Goal: Task Accomplishment & Management: Manage account settings

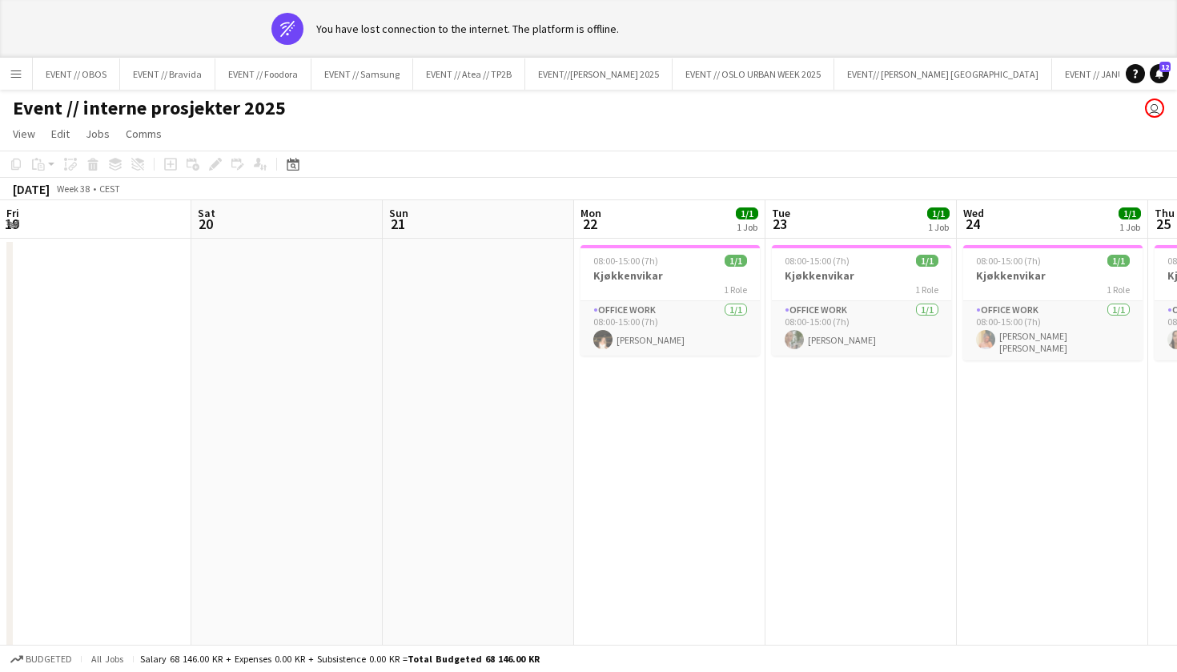
scroll to position [0, 474]
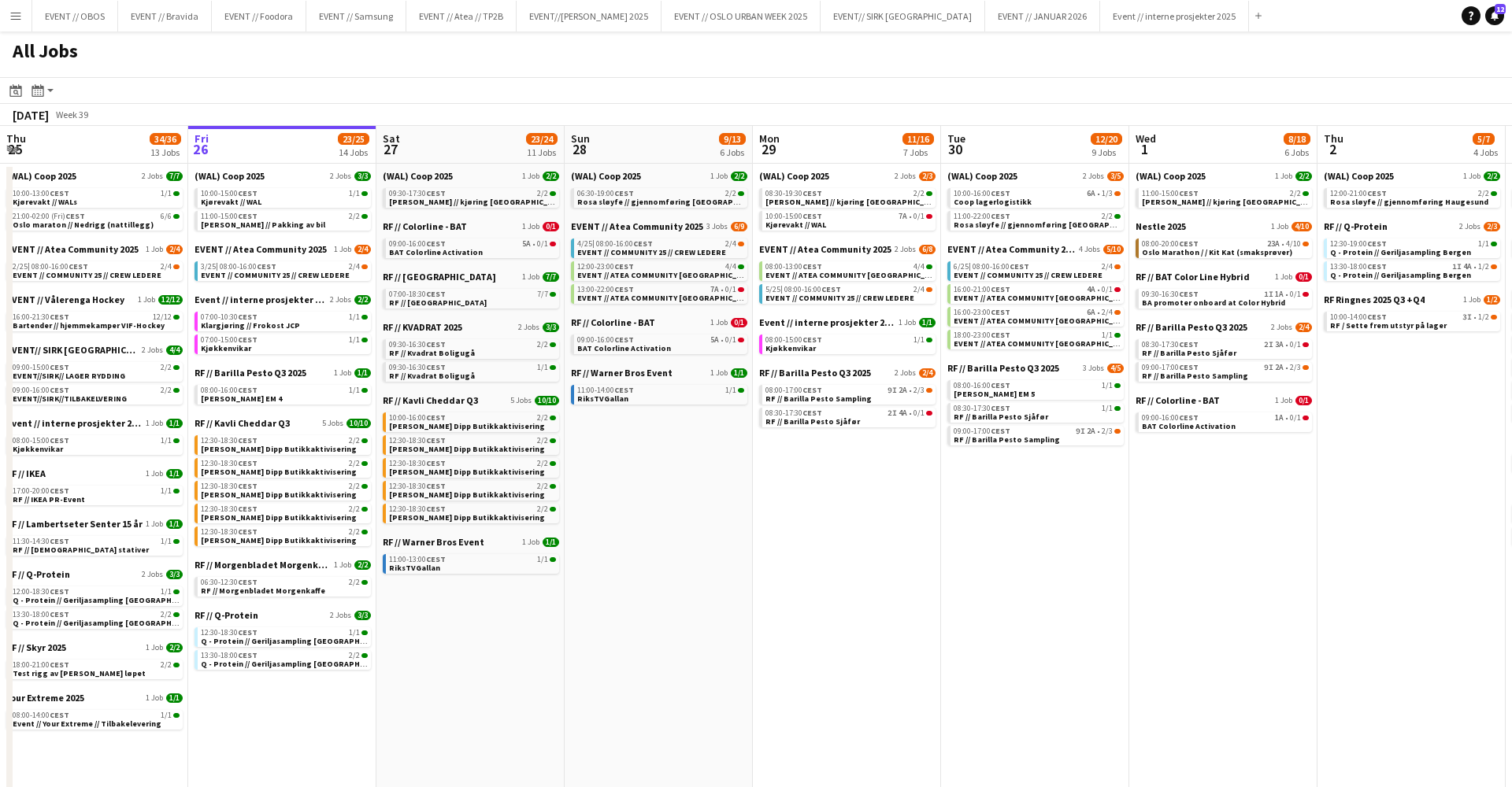
click at [420, 282] on app-calendar-brief-board "RF // Fjordland 1 Job 7/7 07:00-18:30 CEST 7/7 RF // Fjordland" at bounding box center [470, 289] width 176 height 37
click at [420, 302] on span "RF // [GEOGRAPHIC_DATA]" at bounding box center [437, 303] width 97 height 10
click at [231, 341] on span "07:00-15:00 CEST" at bounding box center [229, 340] width 57 height 8
click at [610, 241] on span "08:00-16:00 CEST" at bounding box center [625, 244] width 57 height 8
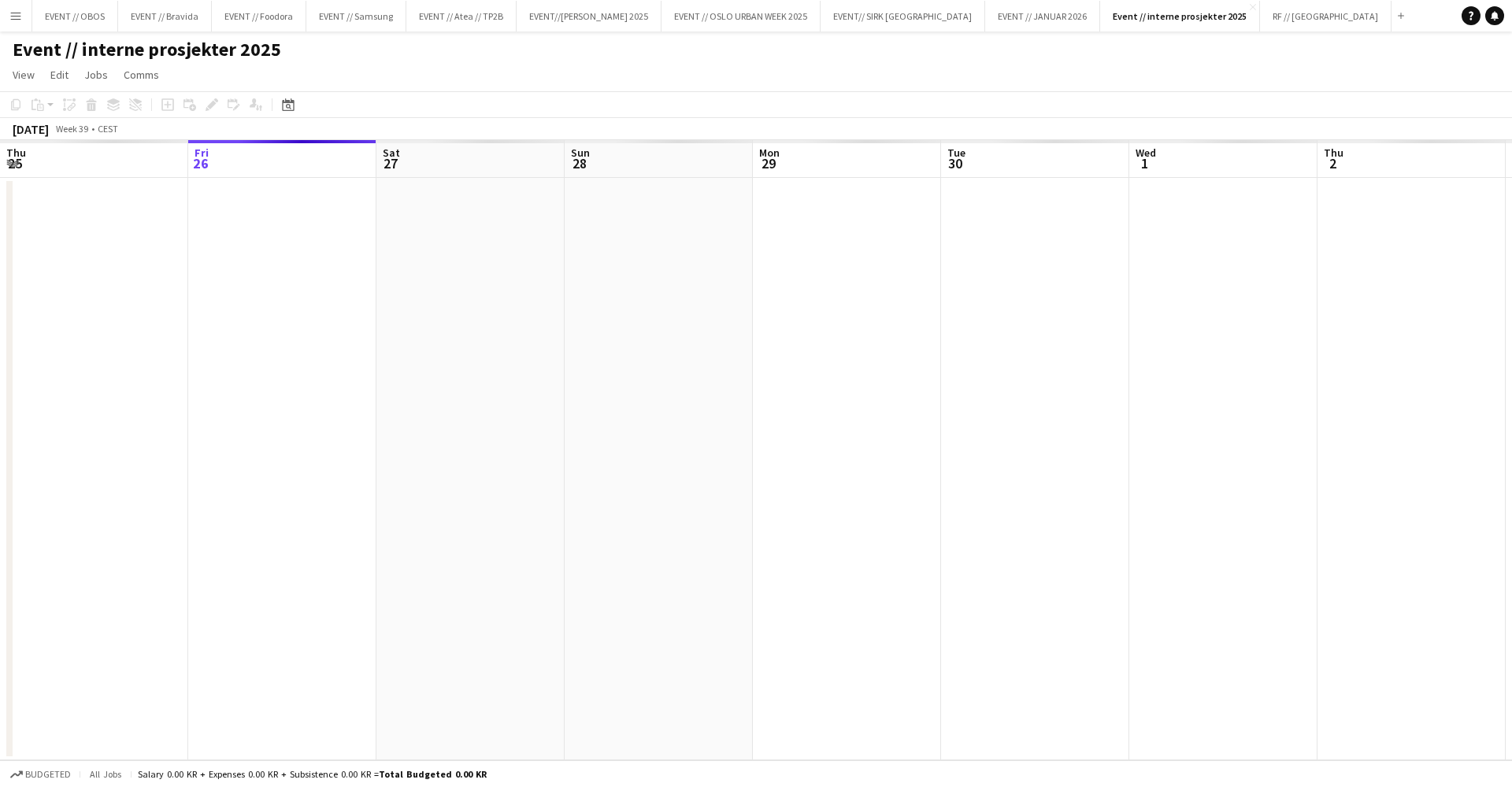
scroll to position [0, 541]
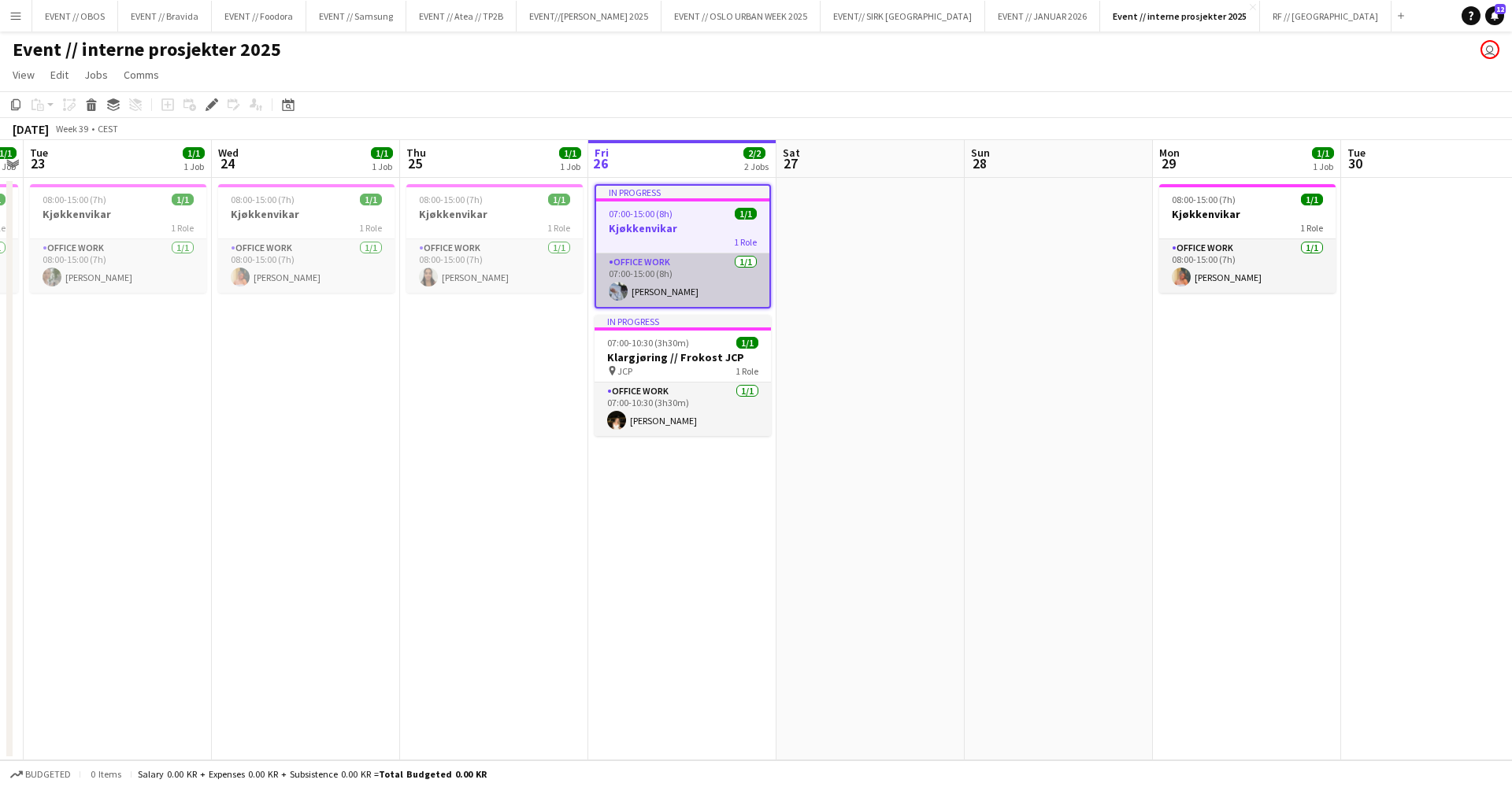
click at [626, 293] on app-user-avatar at bounding box center [618, 291] width 19 height 19
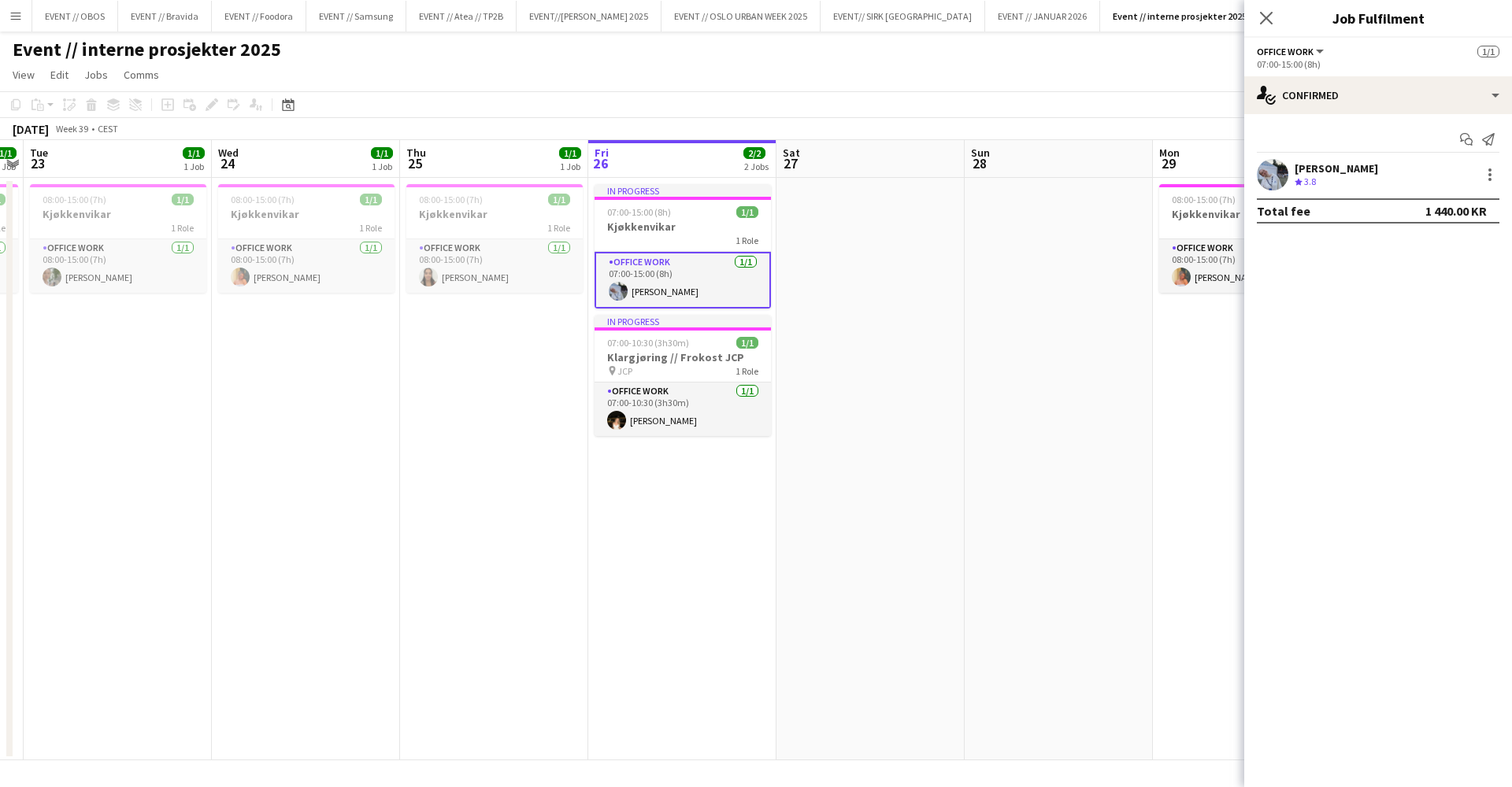
click at [1280, 180] on app-user-avatar at bounding box center [1273, 175] width 31 height 31
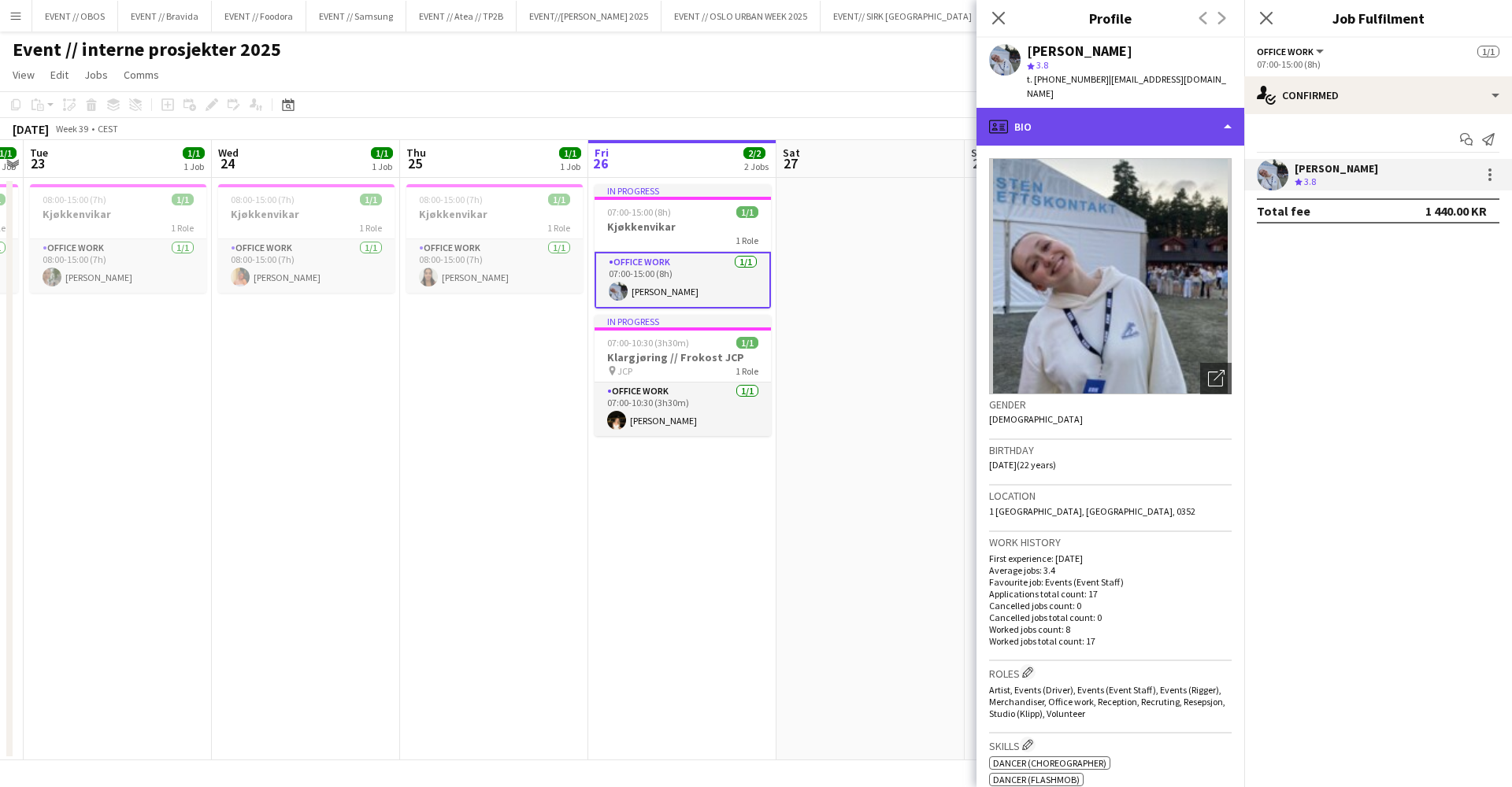
click at [1206, 125] on div "profile Bio" at bounding box center [1111, 127] width 268 height 37
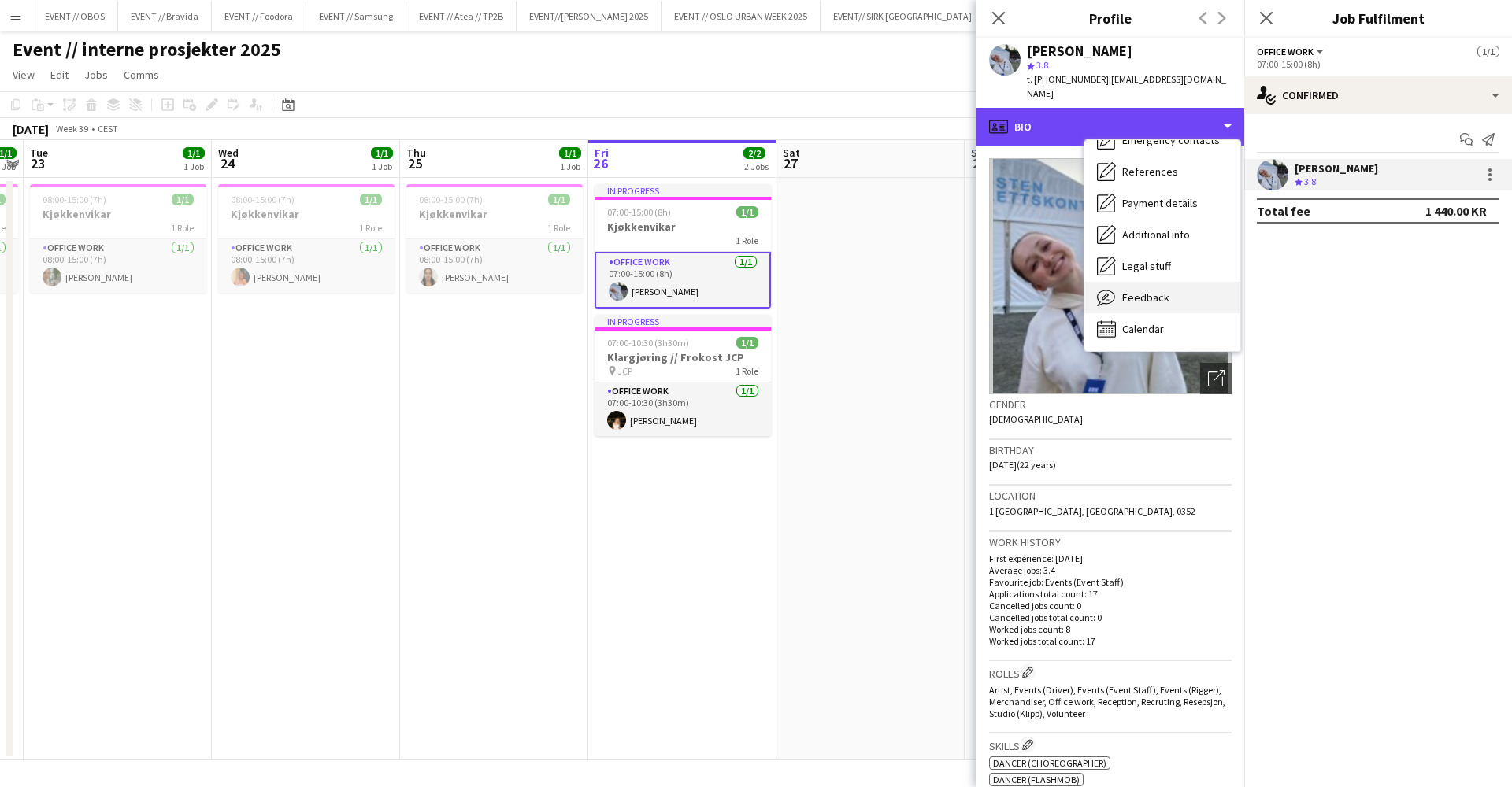
scroll to position [148, 0]
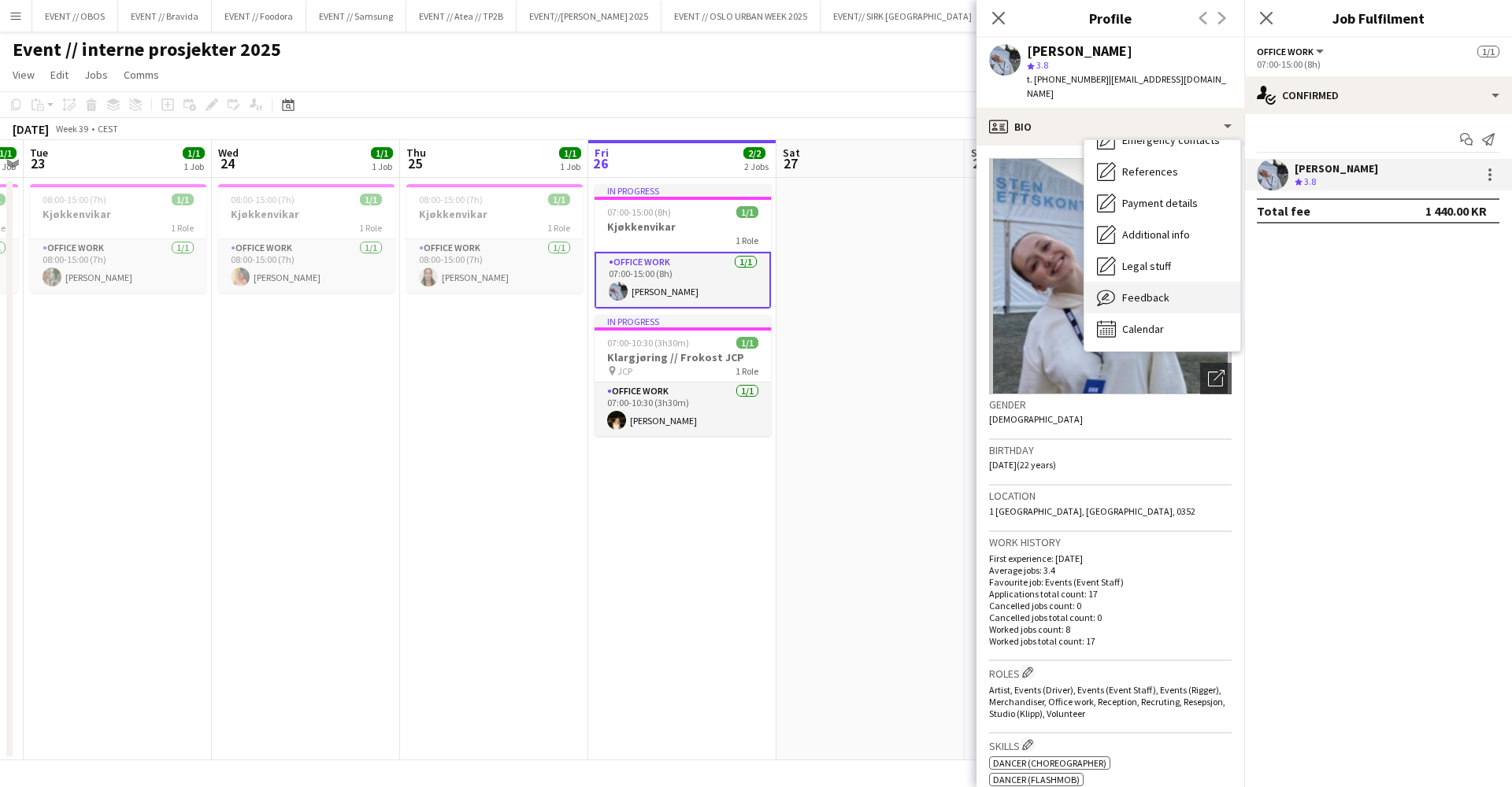
click at [1159, 291] on div "Feedback Feedback" at bounding box center [1162, 298] width 155 height 31
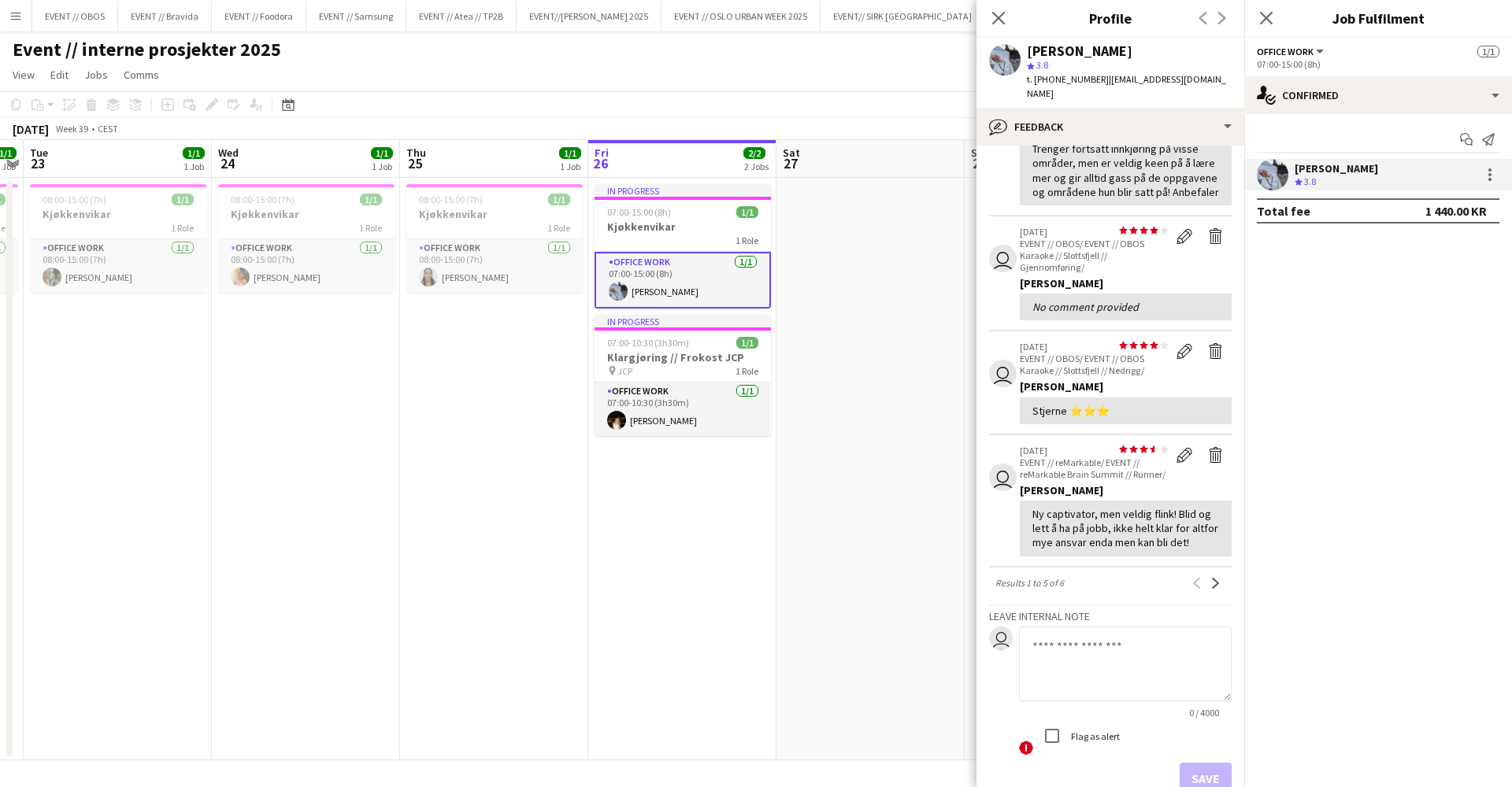
scroll to position [267, 0]
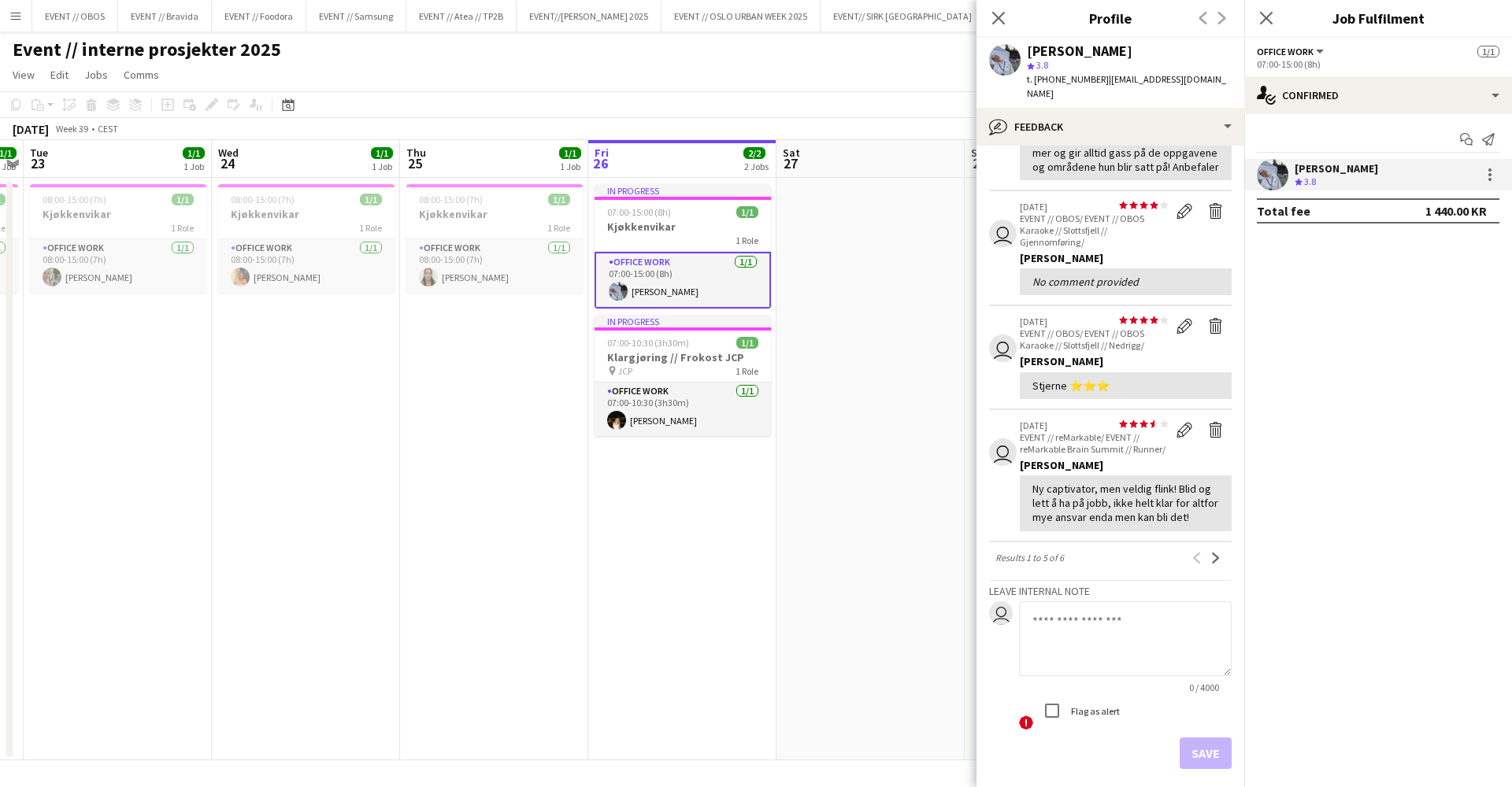
click at [1210, 551] on div "View all user star star star star star star star star star star [DATE] EVENT //…" at bounding box center [1110, 331] width 243 height 878
click at [1211, 549] on button "Next" at bounding box center [1215, 558] width 19 height 19
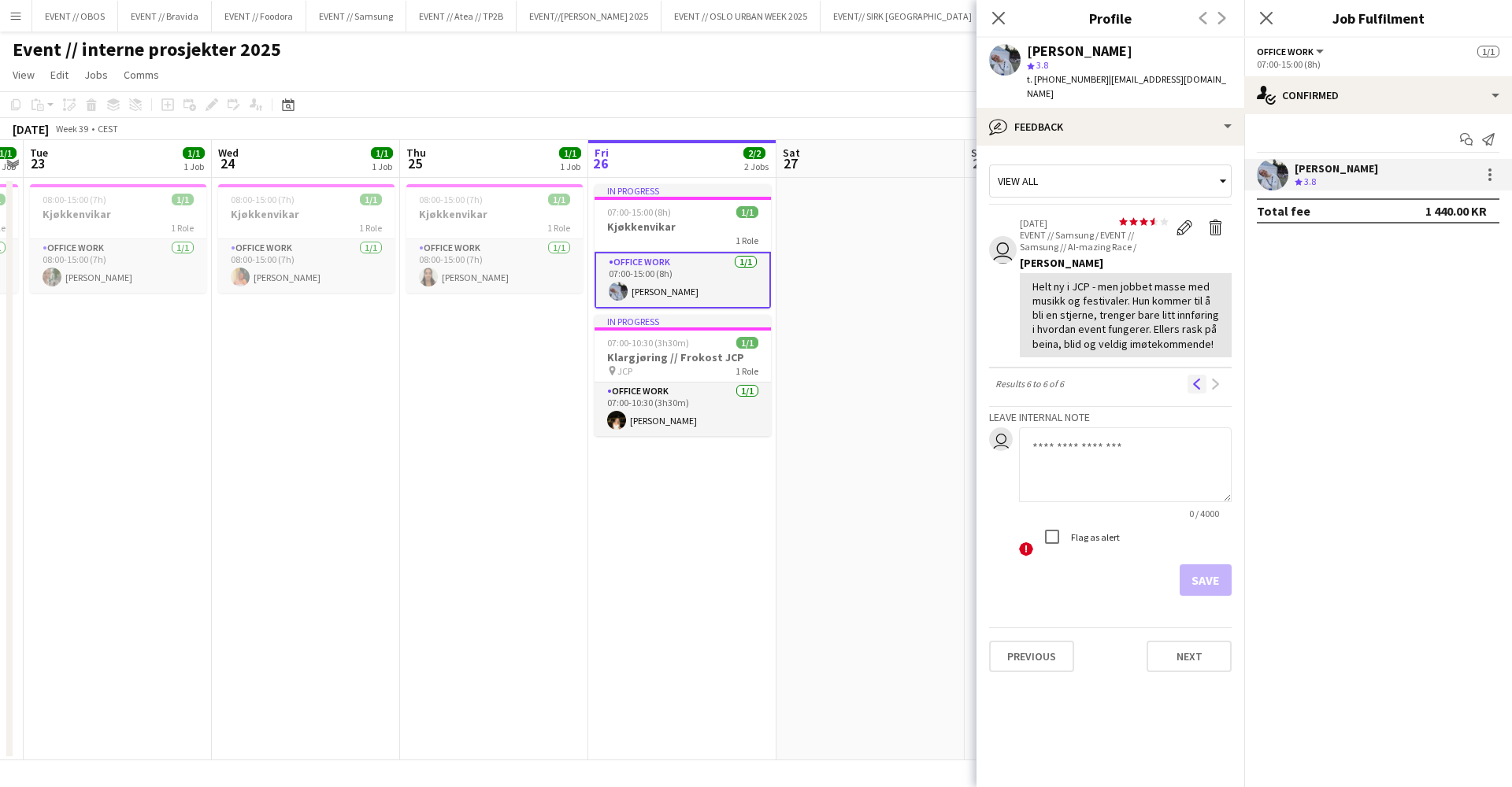
click at [1201, 375] on button "Previous" at bounding box center [1196, 384] width 19 height 19
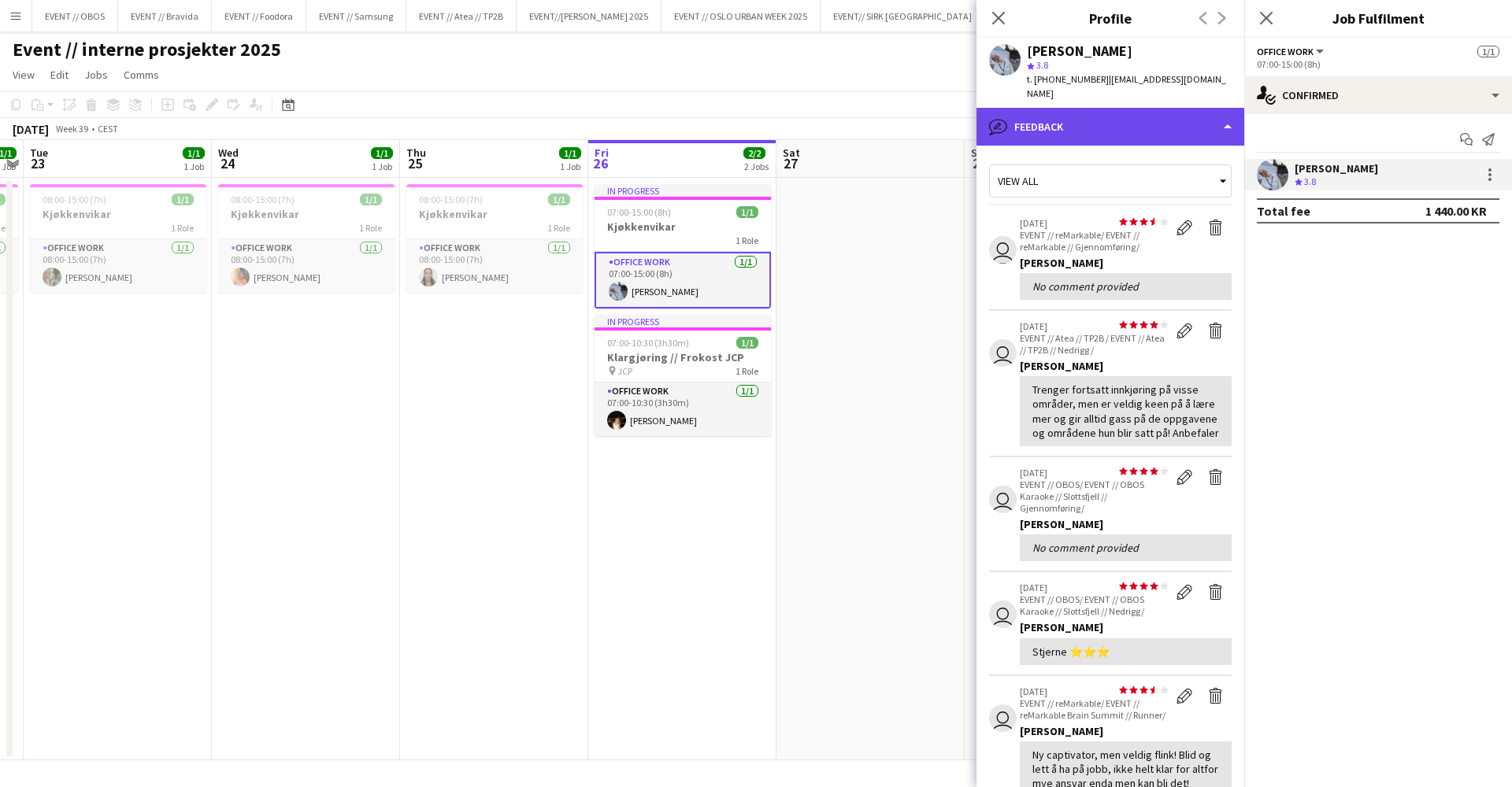
click at [1059, 108] on div "bubble-pencil Feedback" at bounding box center [1111, 127] width 268 height 37
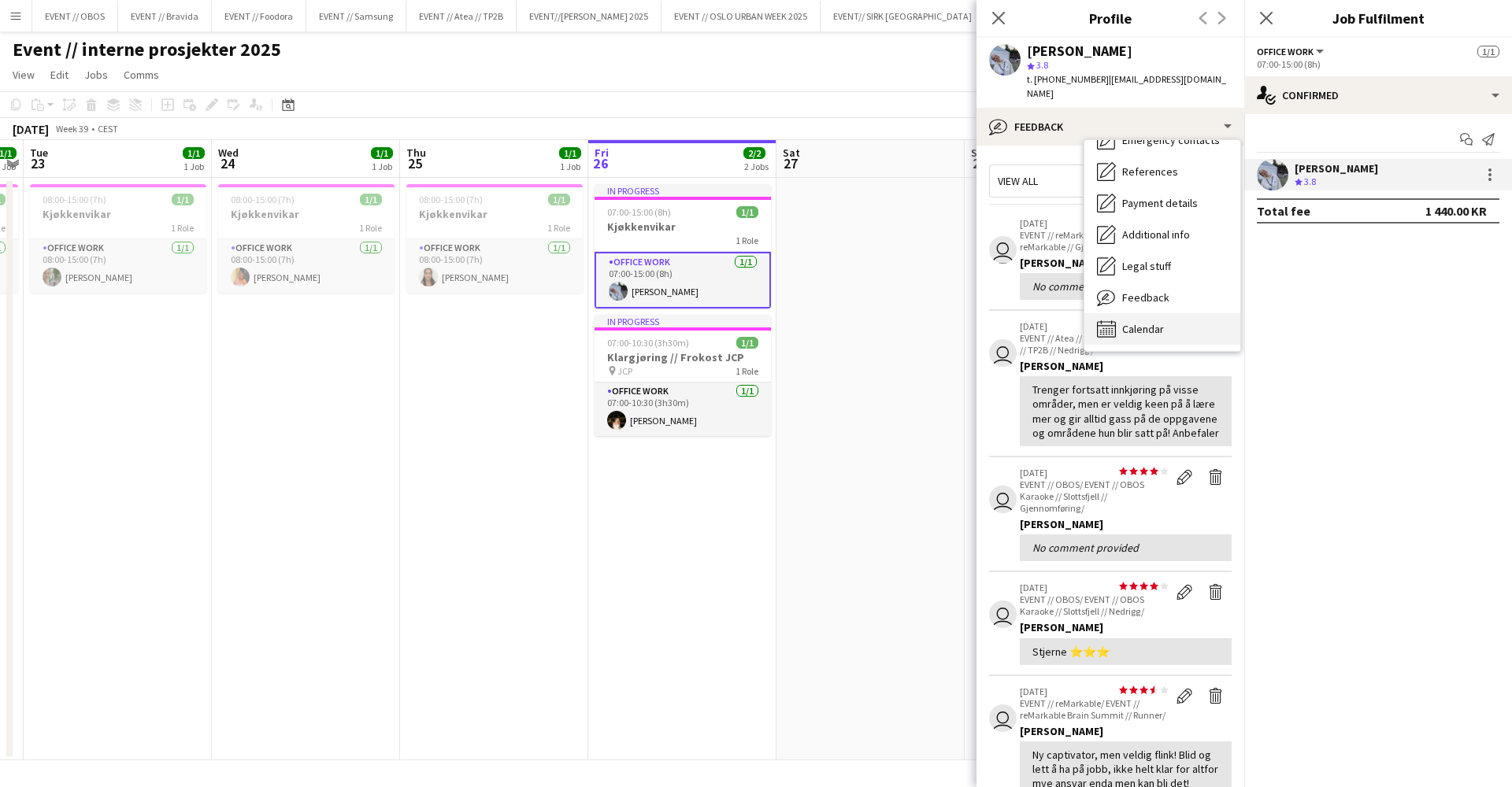
click at [1117, 314] on div "Calendar Calendar" at bounding box center [1162, 330] width 155 height 31
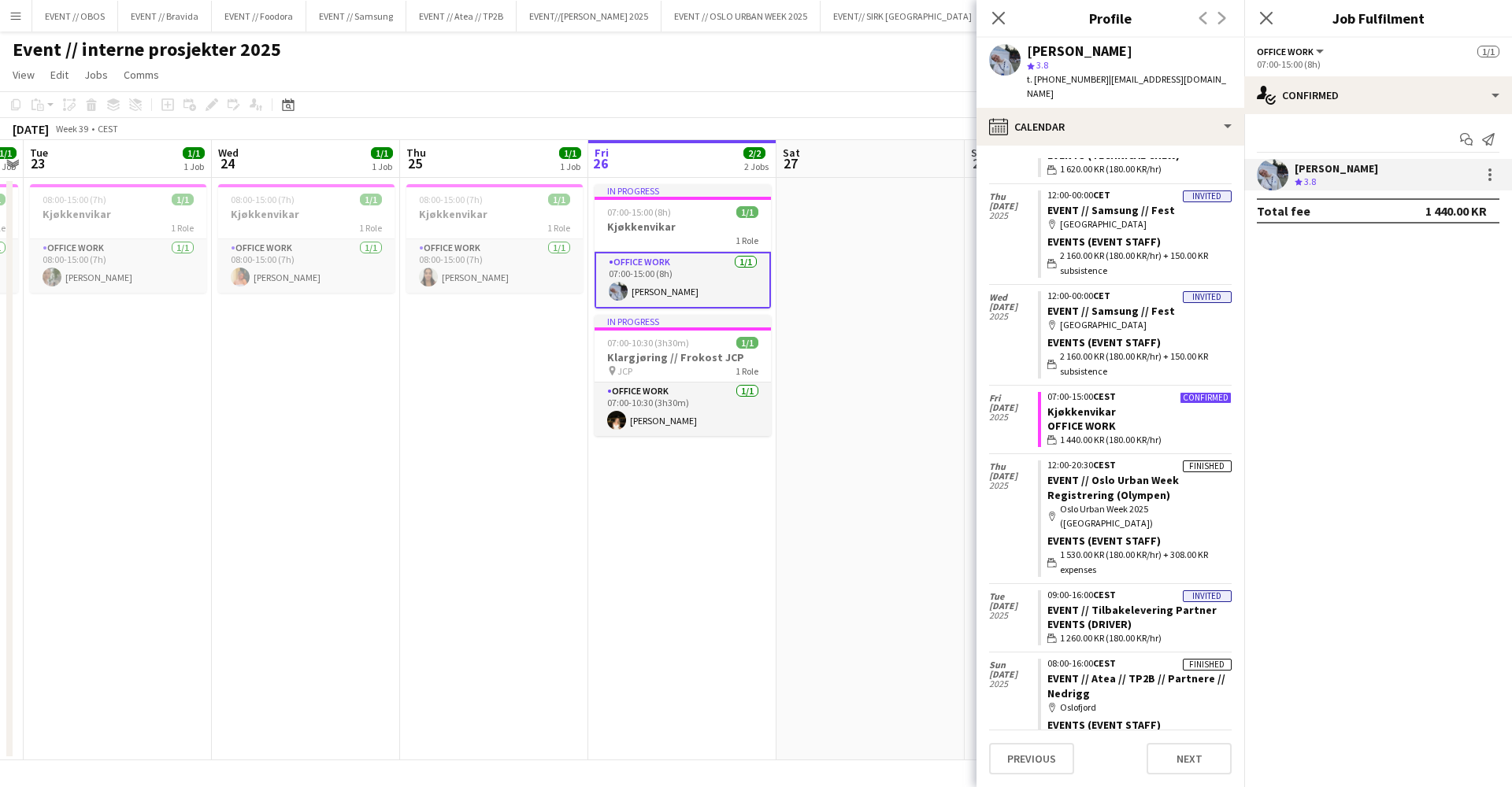
scroll to position [609, 0]
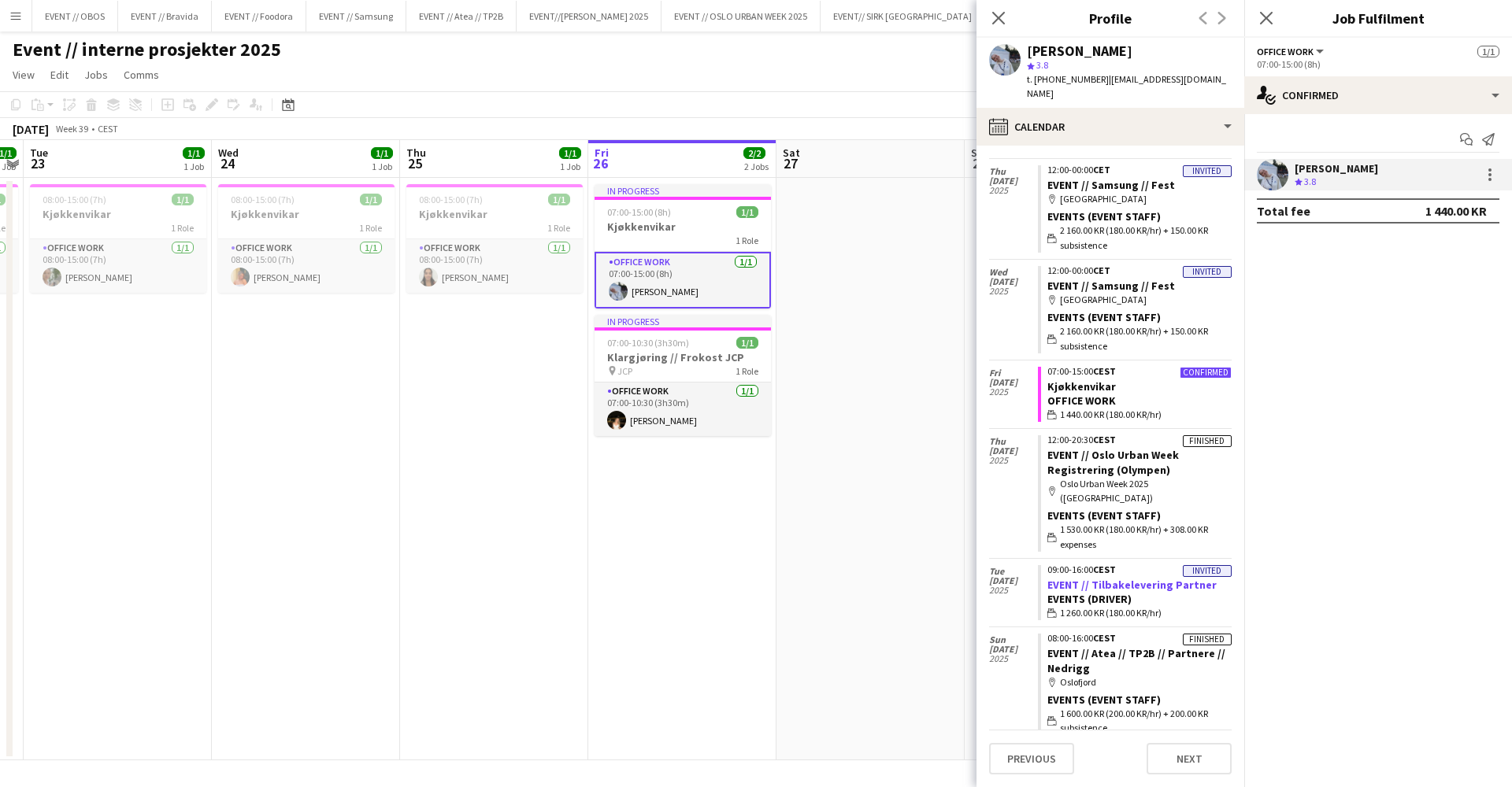
click at [1067, 578] on link "EVENT // Tilbakelevering Partner" at bounding box center [1132, 585] width 169 height 14
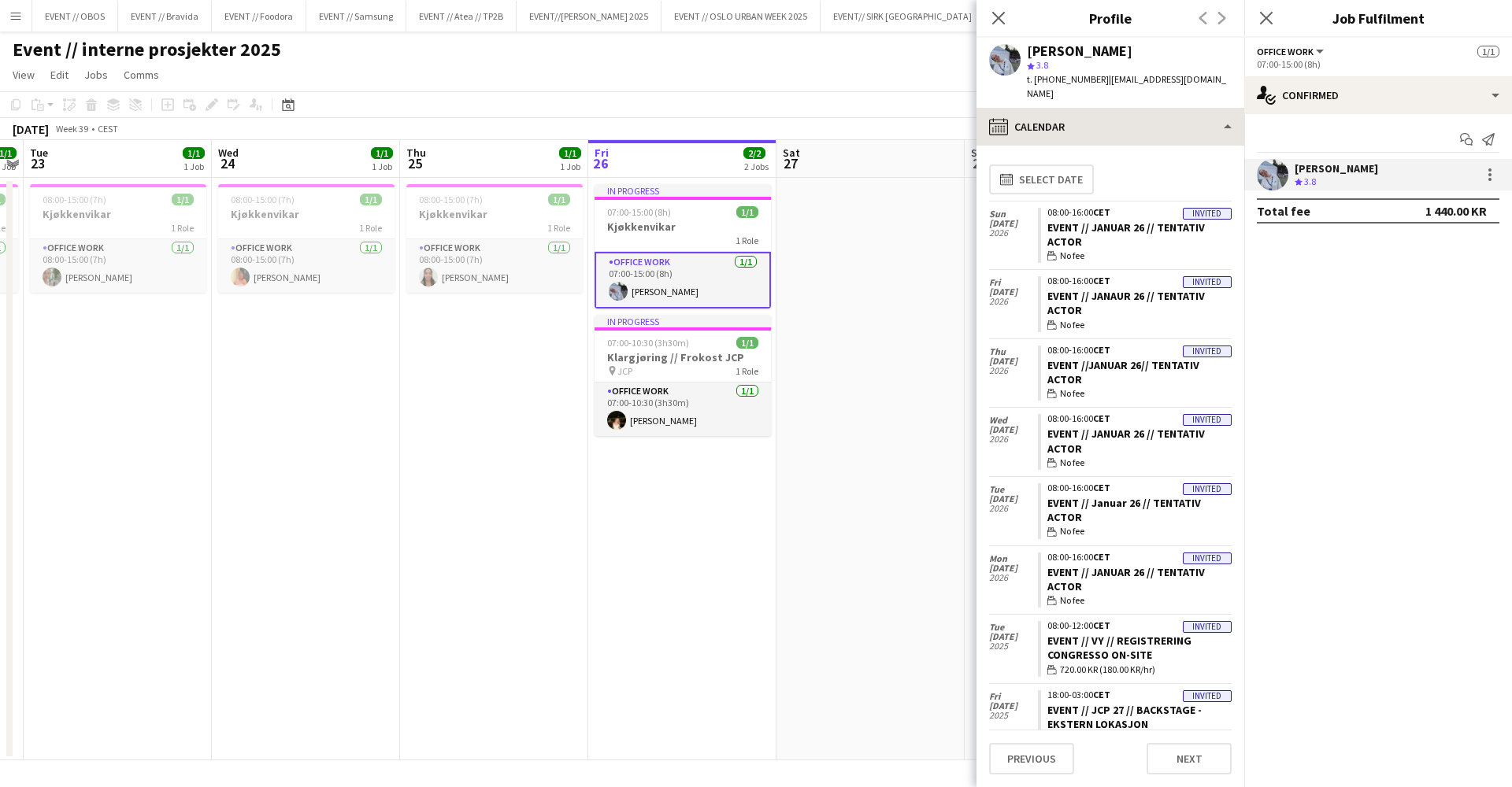
scroll to position [0, 0]
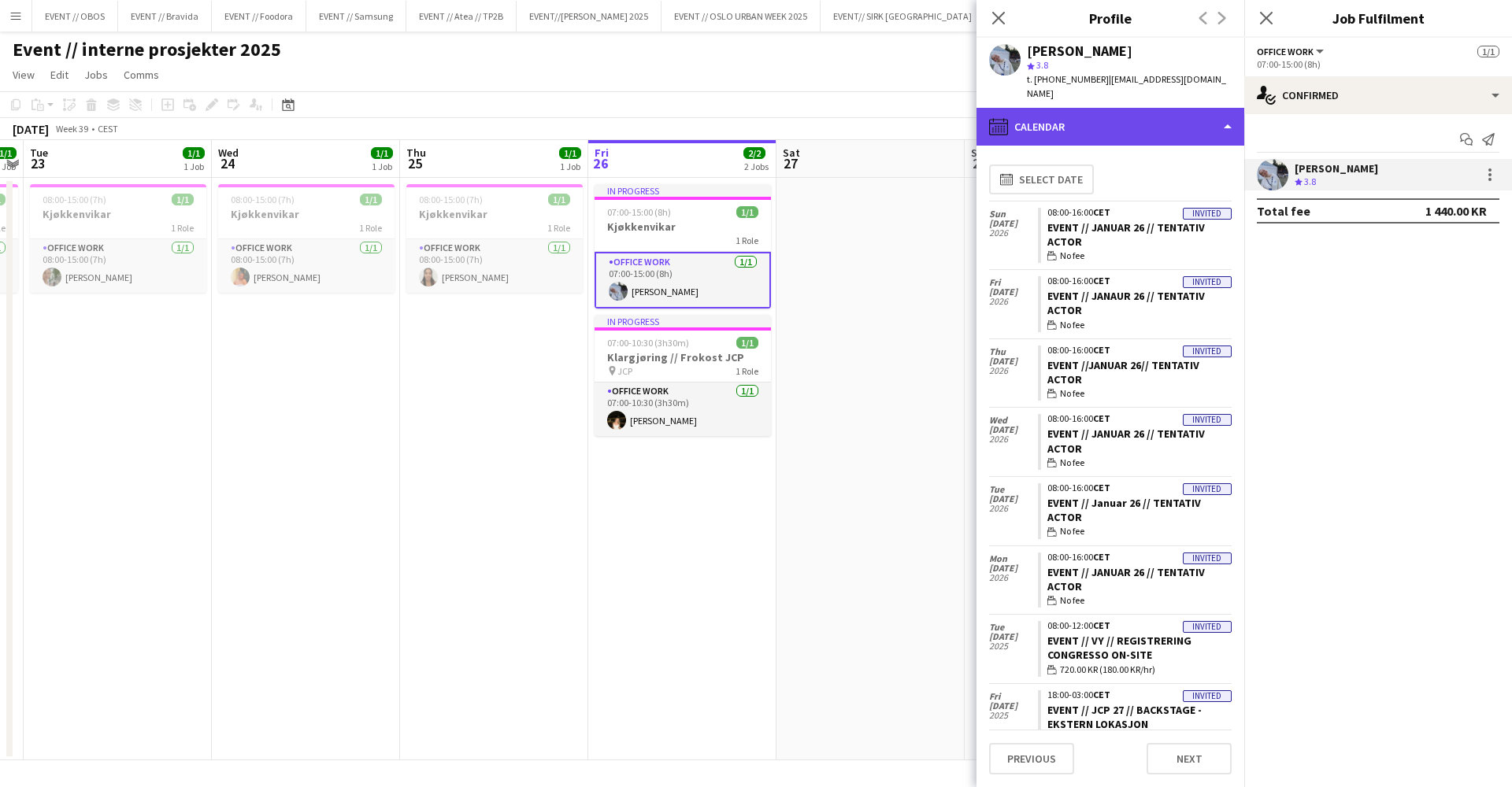
click at [1024, 126] on div "calendar-full Calendar" at bounding box center [1111, 127] width 268 height 37
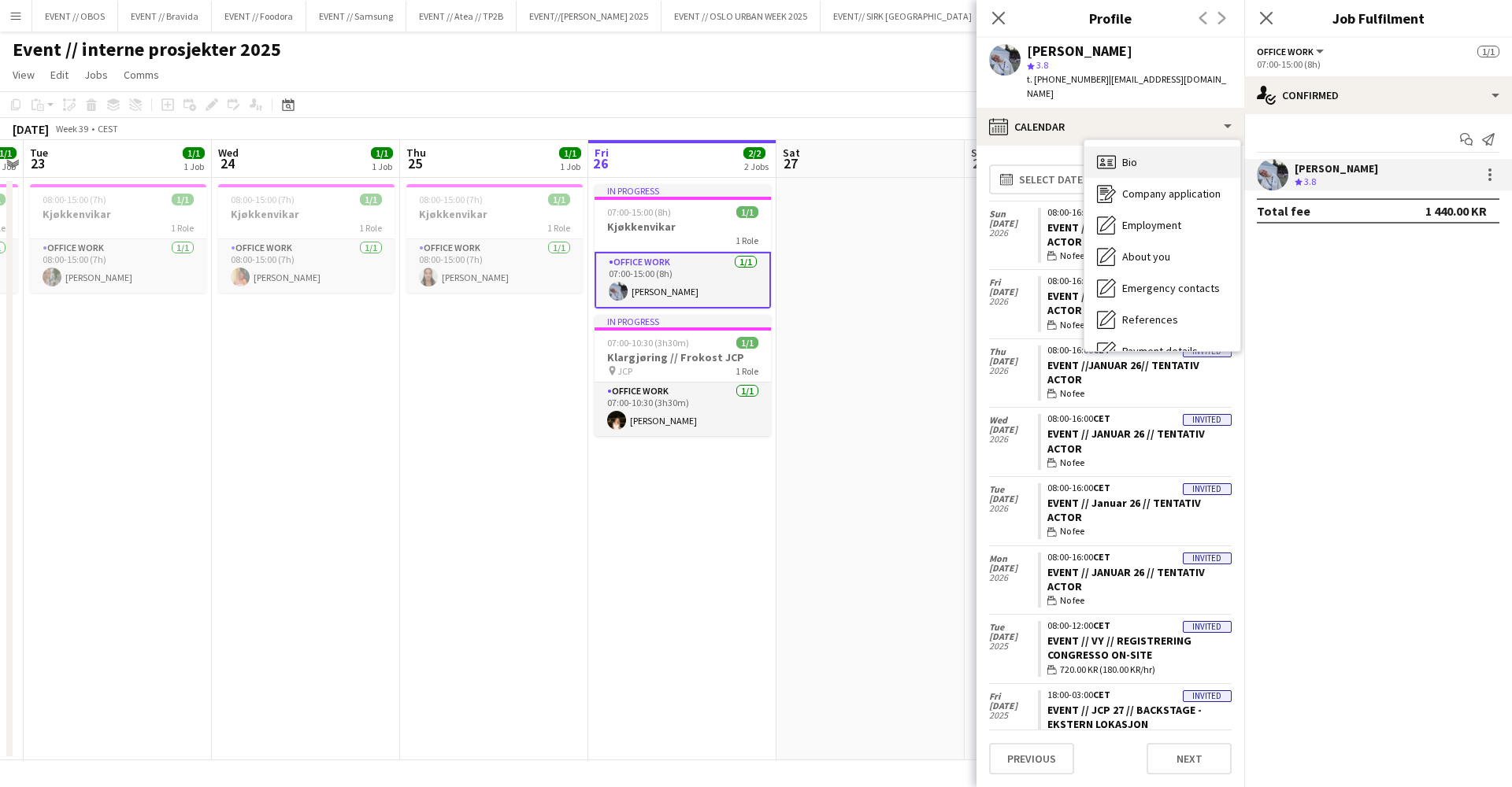
click at [1138, 151] on div "Bio Bio" at bounding box center [1162, 162] width 155 height 31
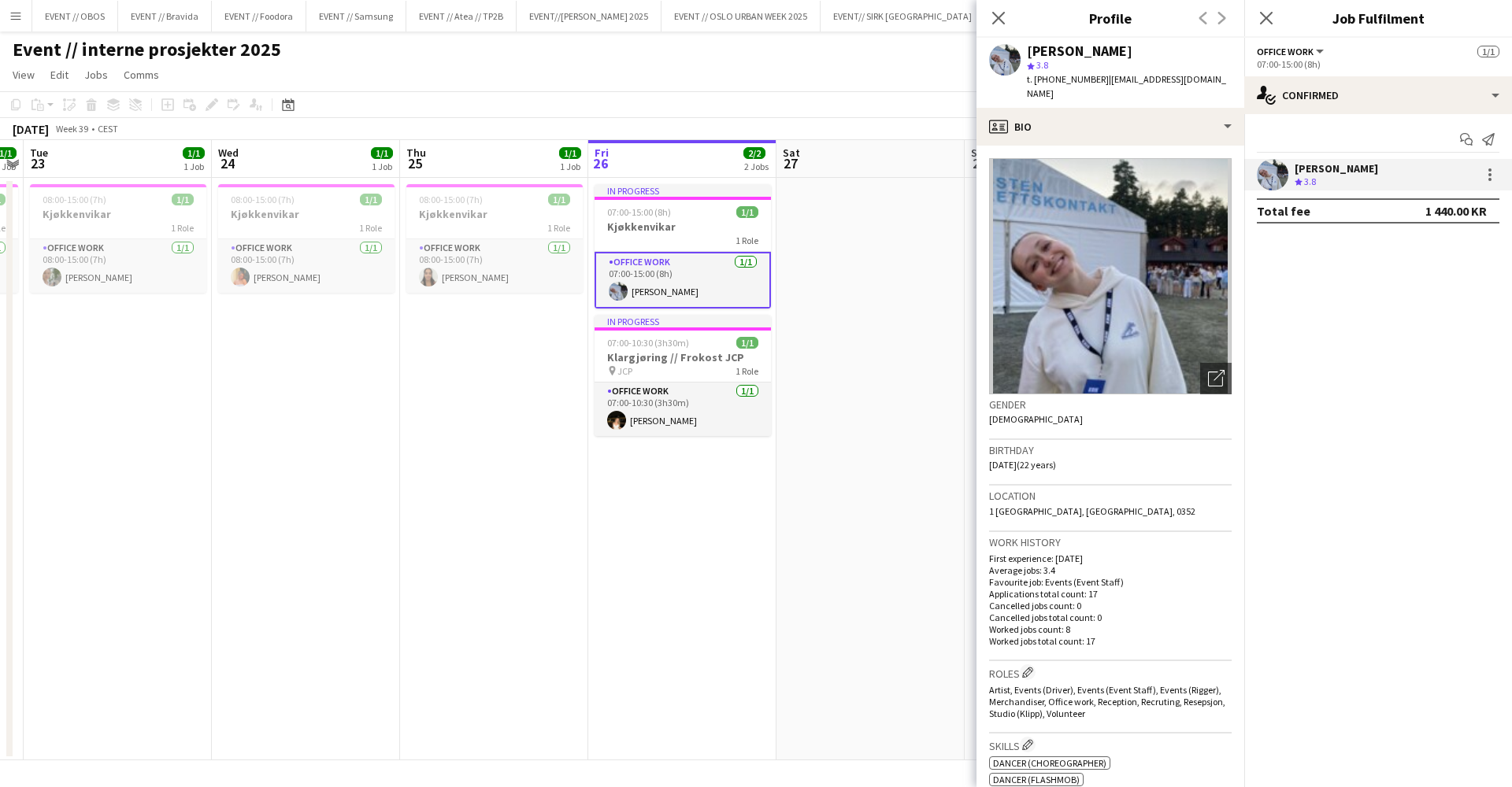
click at [931, 262] on app-date-cell at bounding box center [870, 469] width 188 height 582
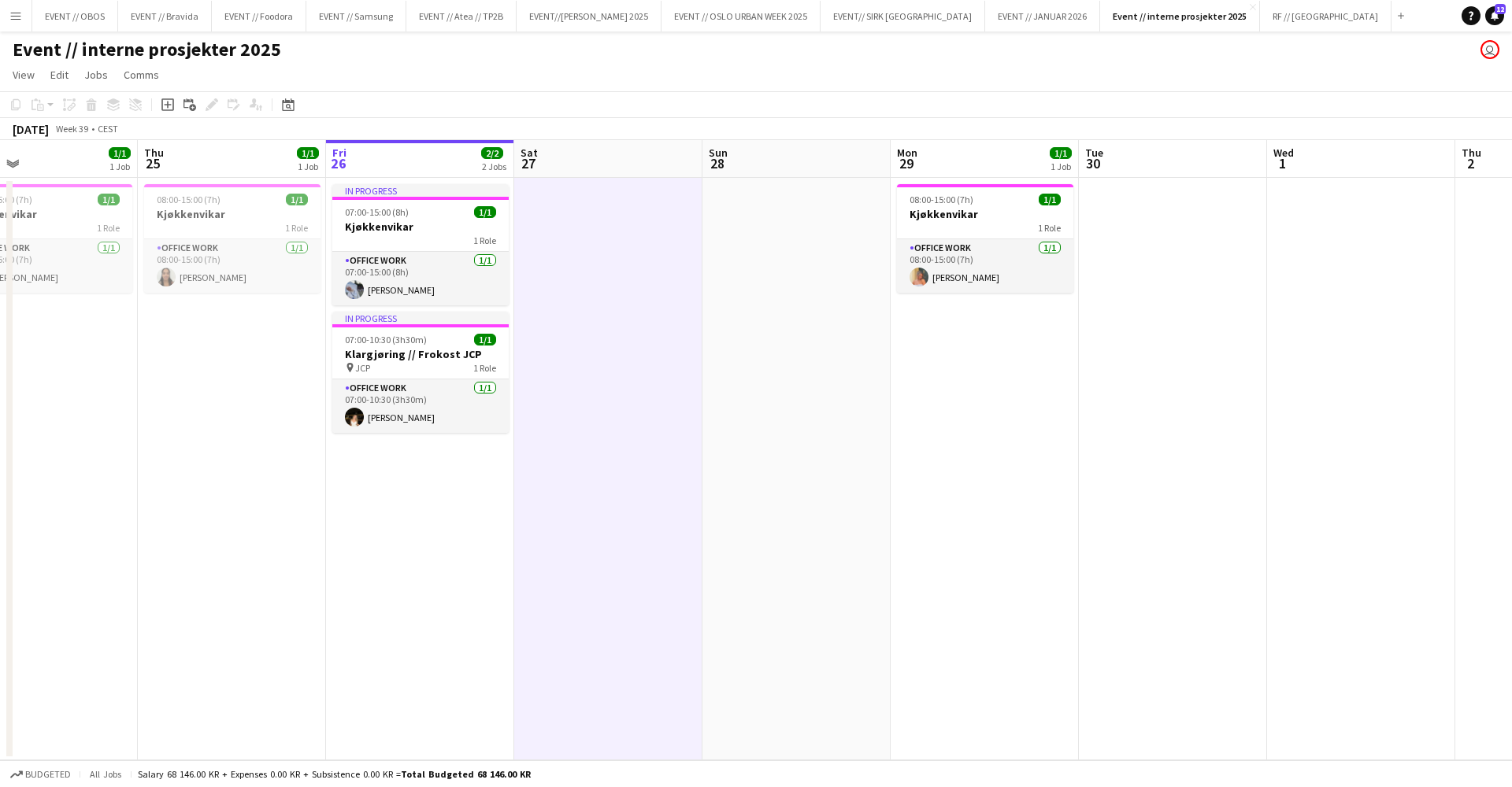
scroll to position [0, 472]
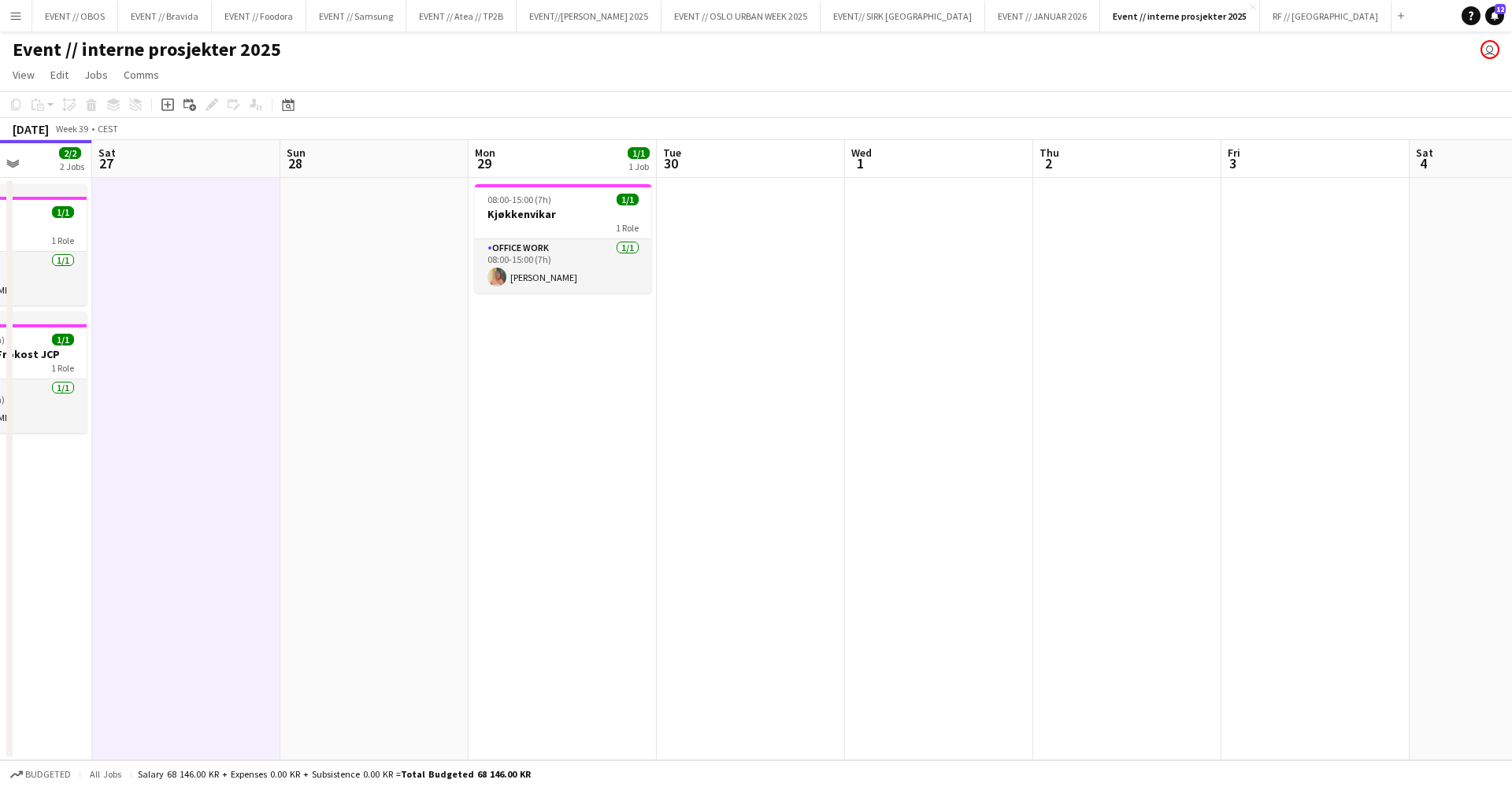
click at [779, 402] on app-date-cell at bounding box center [751, 469] width 188 height 582
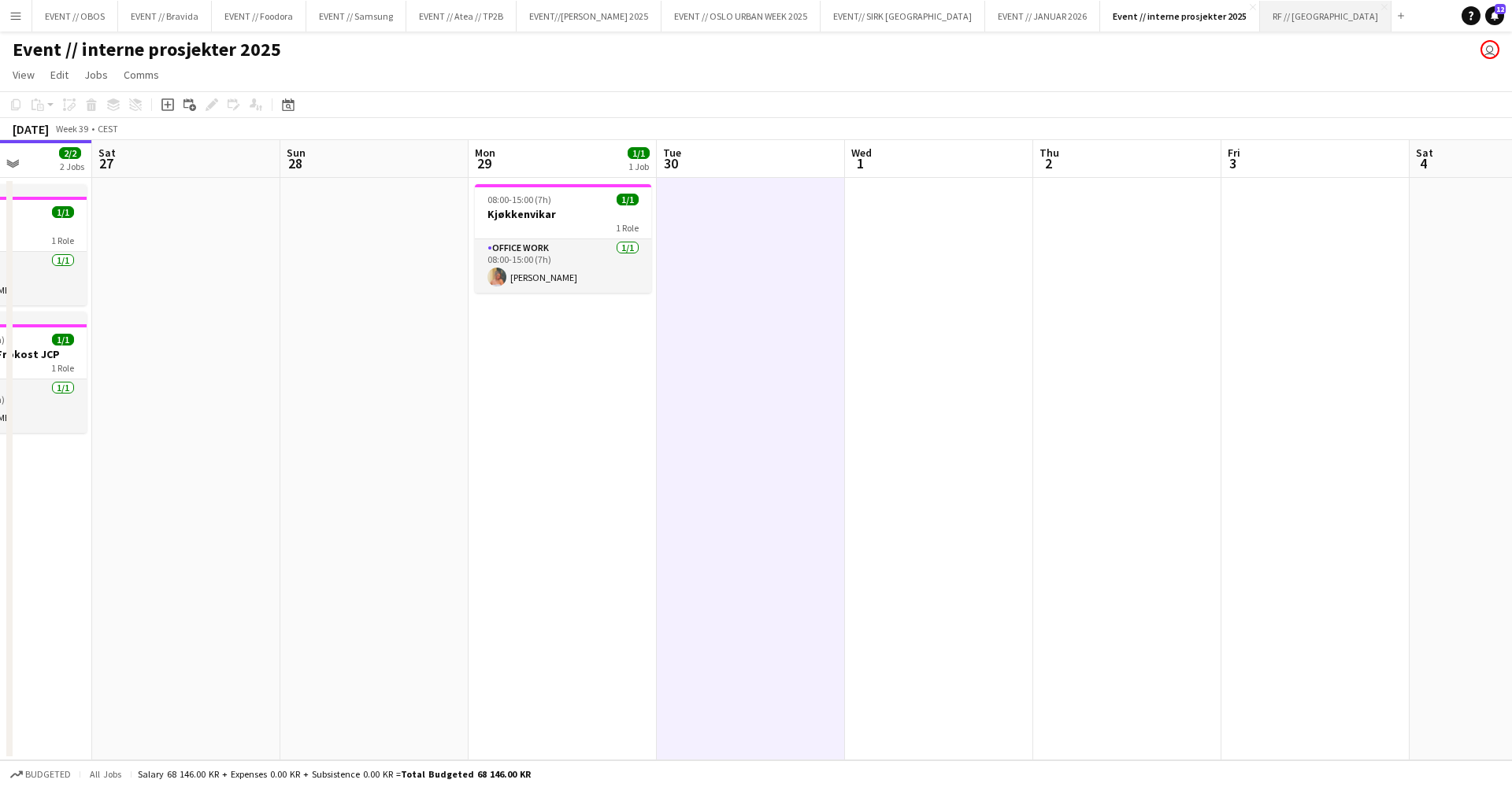
click at [1260, 17] on button "RF // Fjordland Close" at bounding box center [1326, 16] width 132 height 30
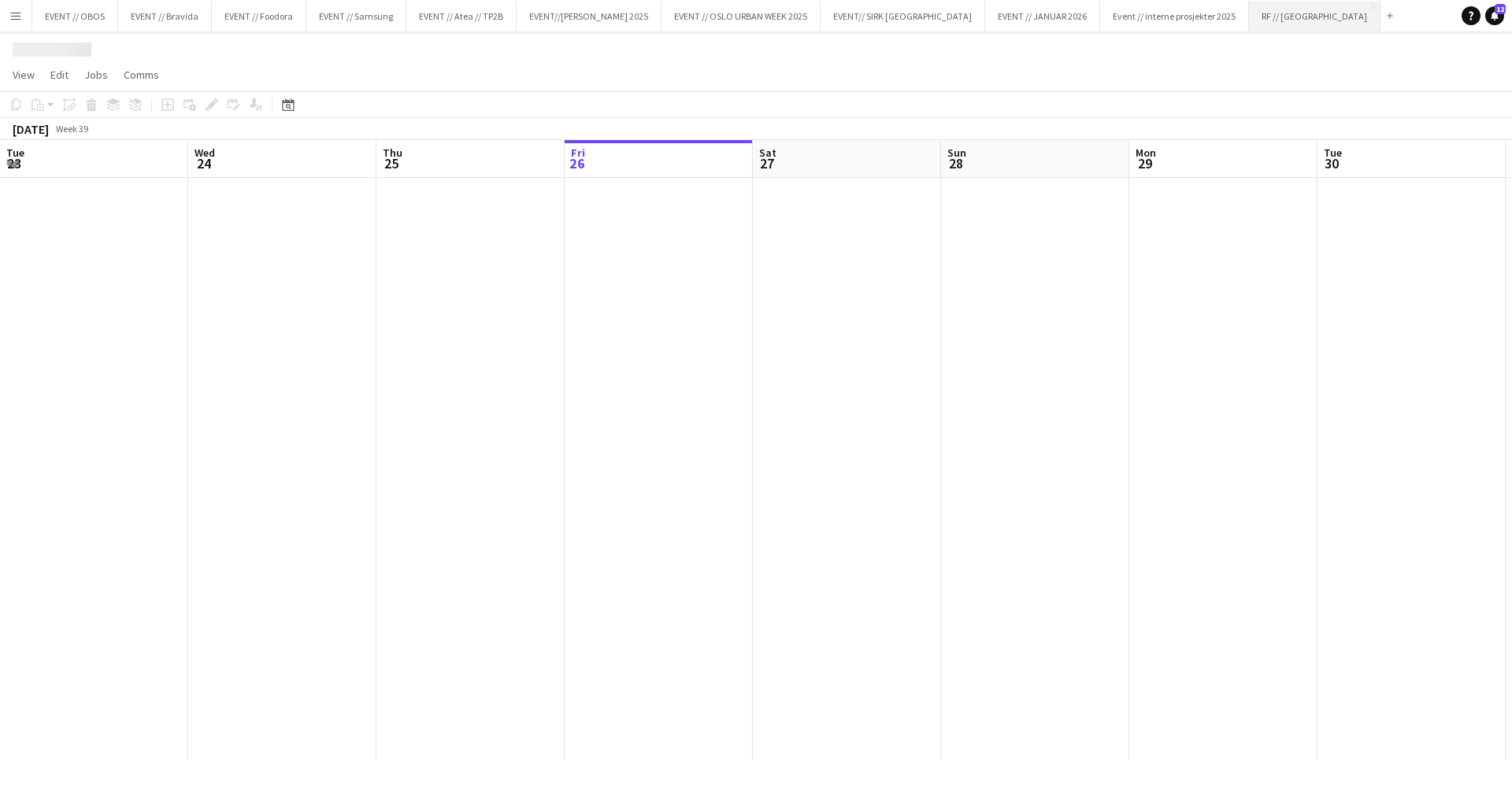
scroll to position [0, 377]
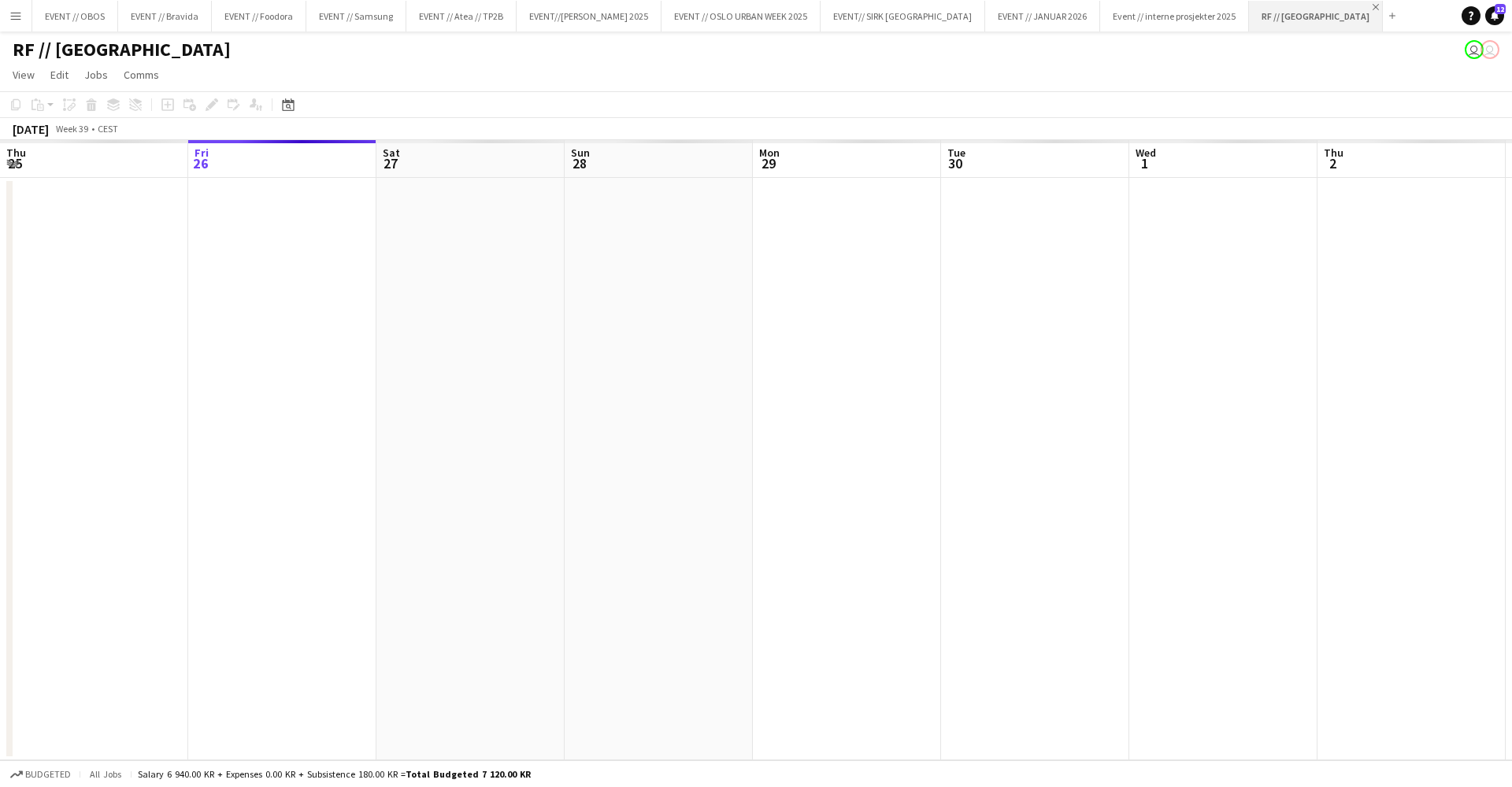
click at [1372, 10] on app-icon "Close" at bounding box center [1375, 7] width 6 height 6
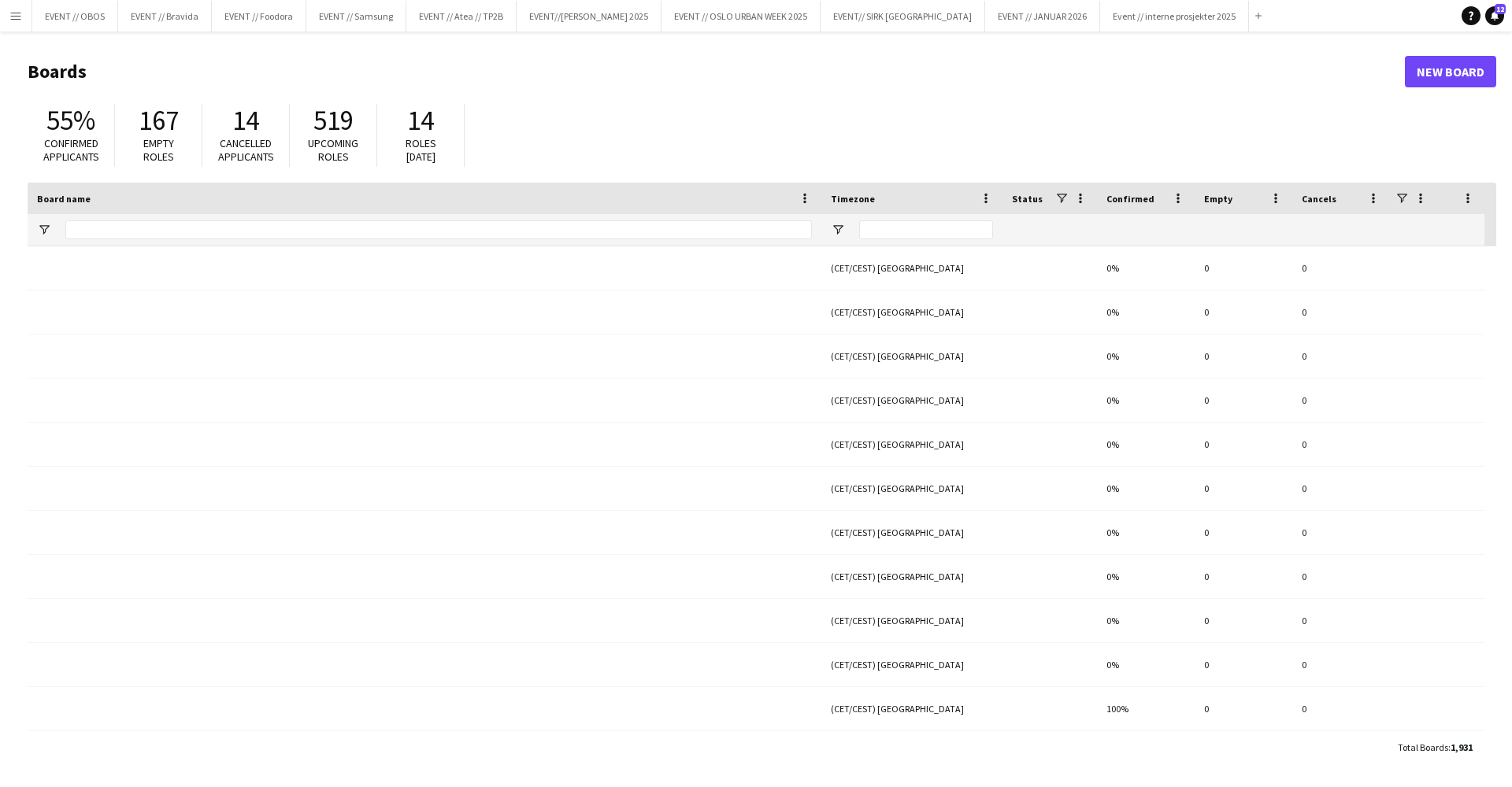
type input "**********"
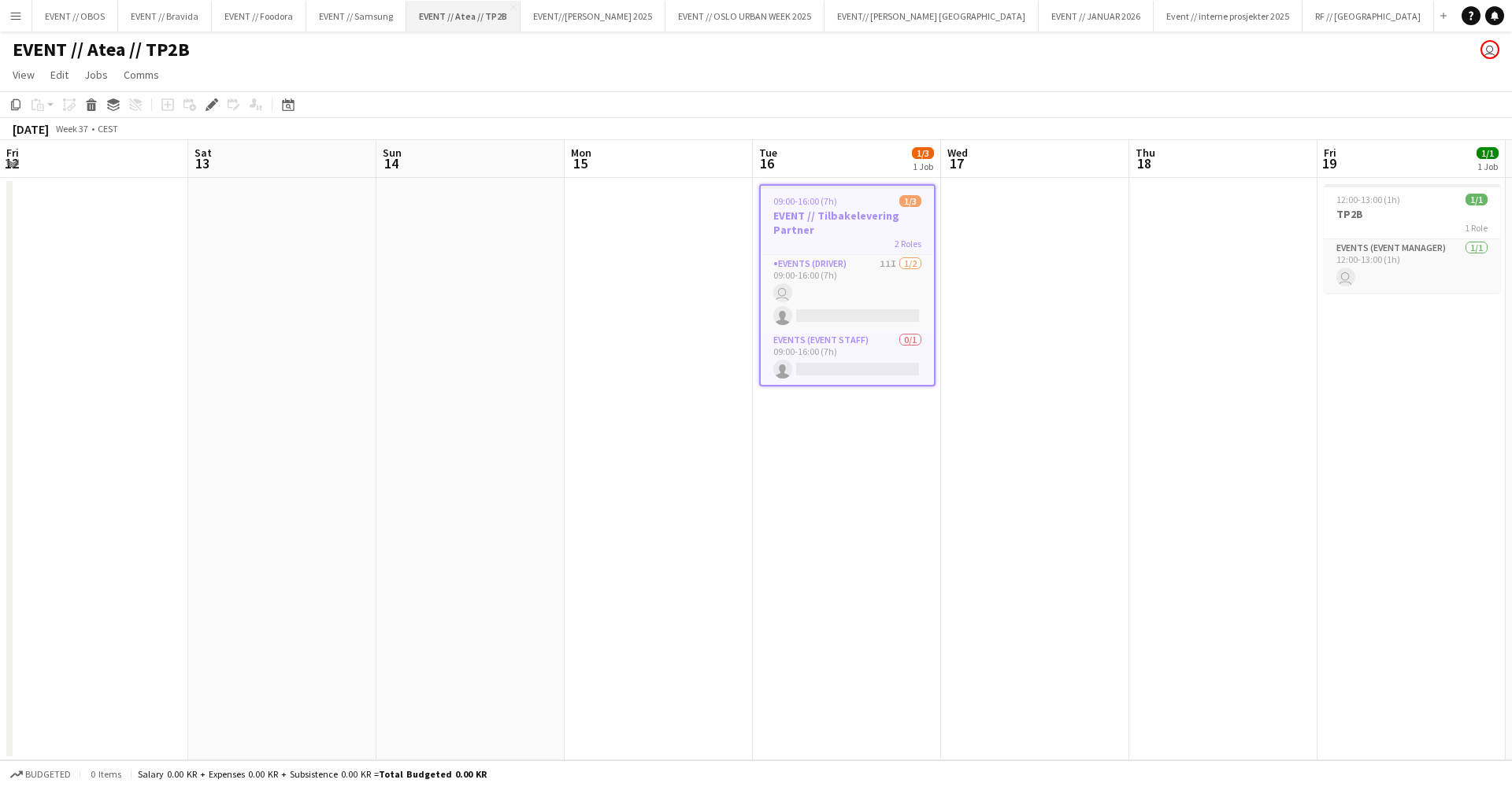
scroll to position [0, 541]
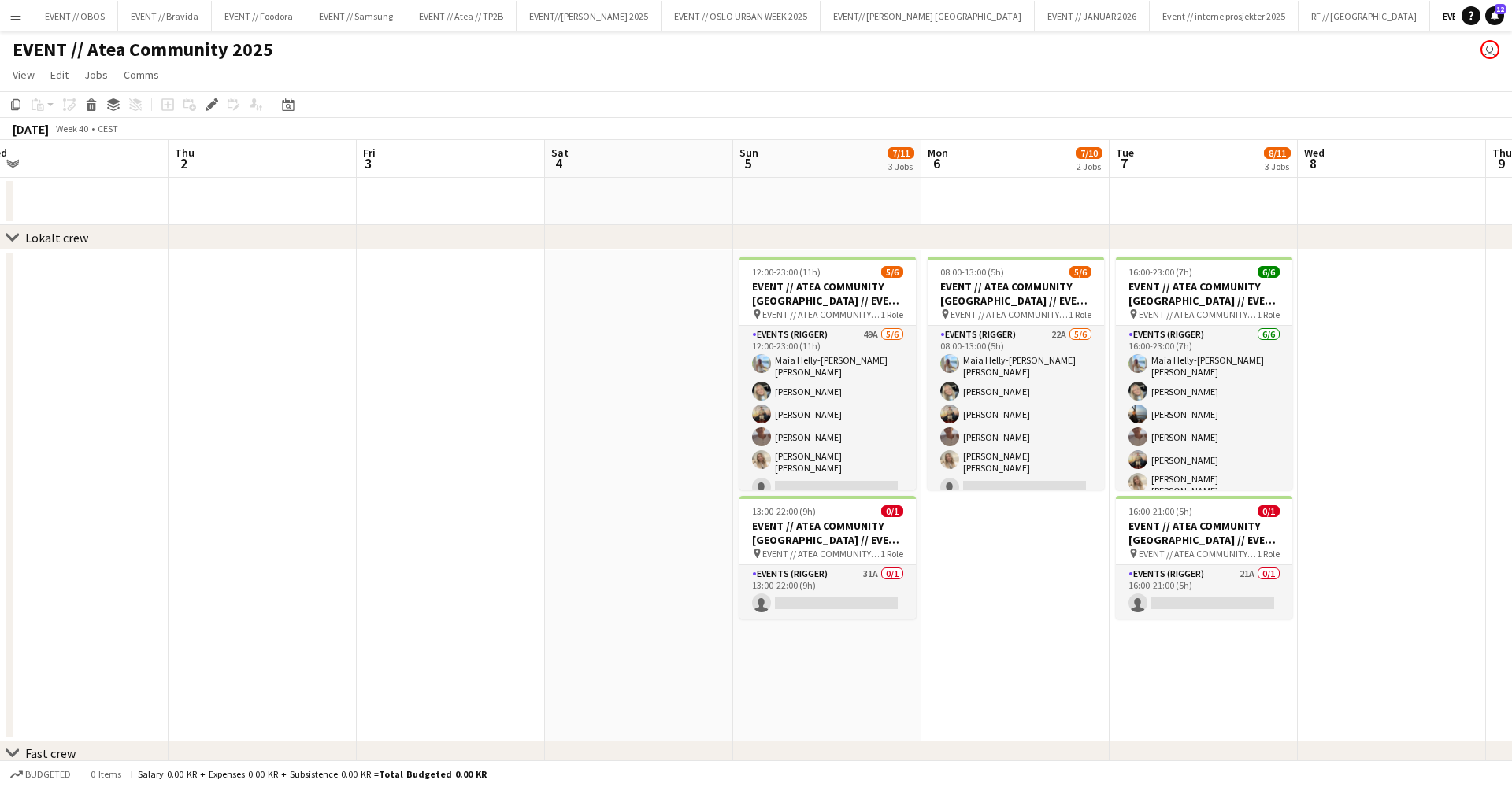
scroll to position [0, 785]
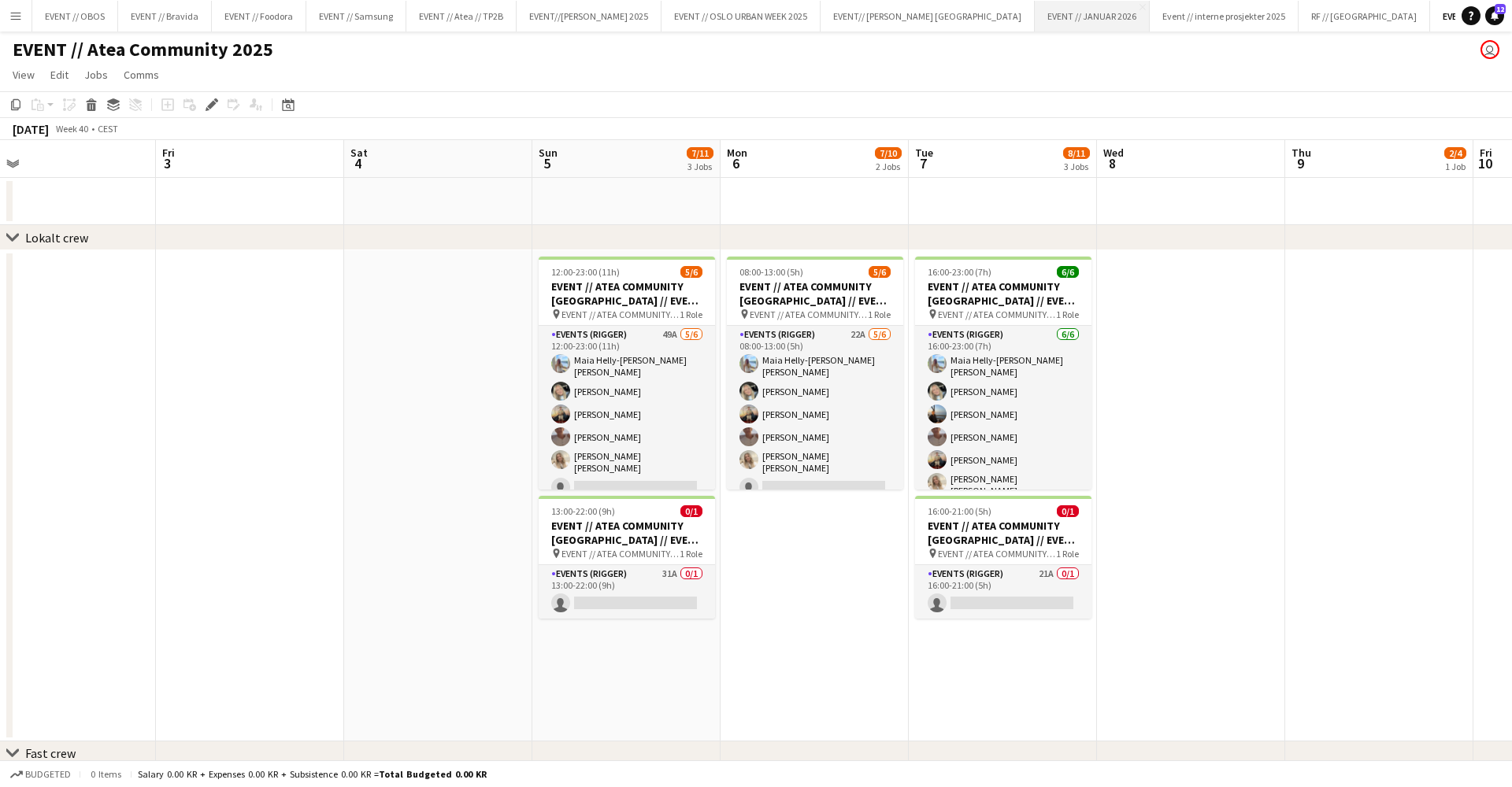
click at [1035, 20] on button "EVENT // JANUAR 2026 Close" at bounding box center [1092, 16] width 115 height 30
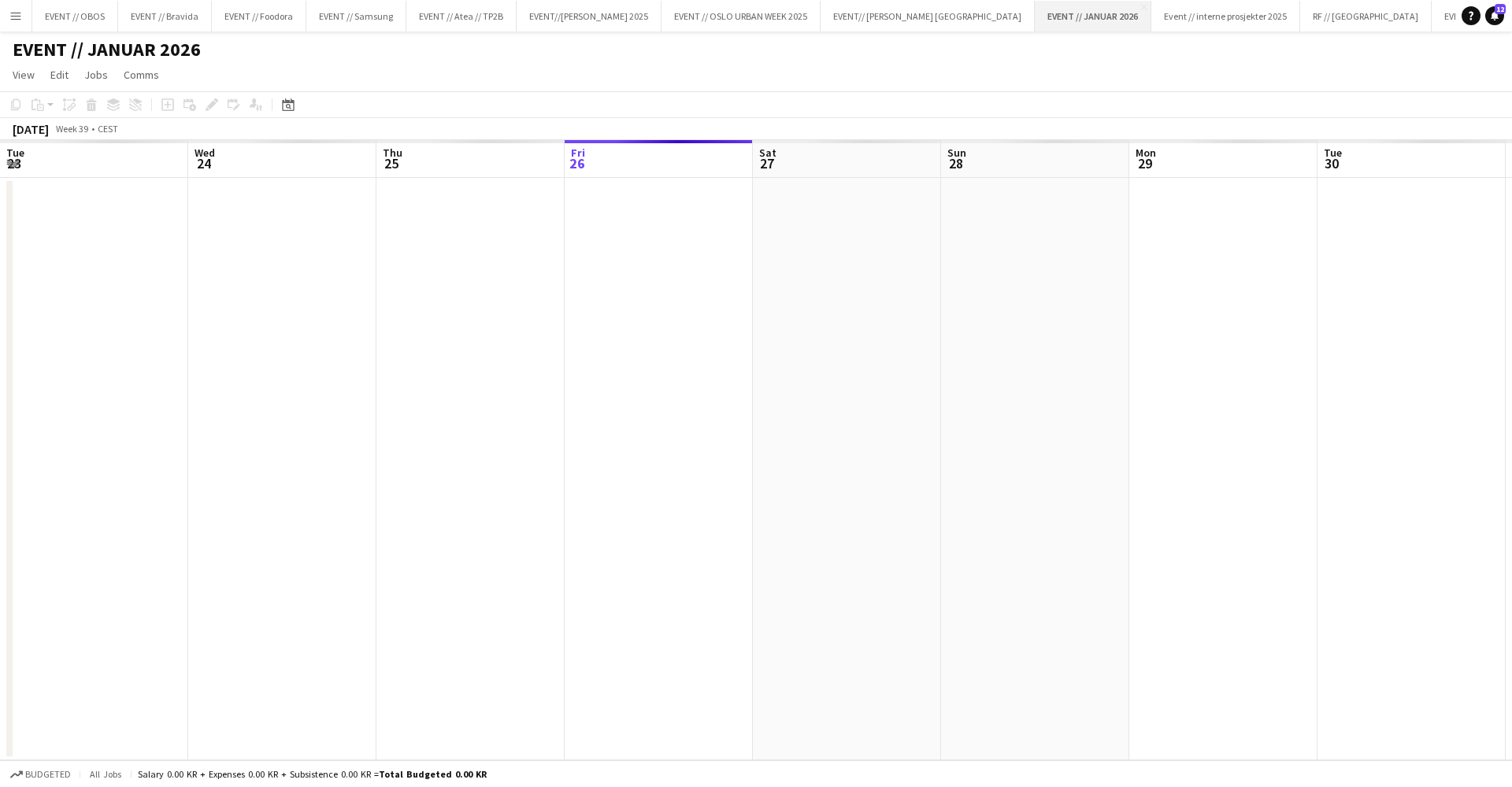
scroll to position [0, 377]
